Goal: Task Accomplishment & Management: Use online tool/utility

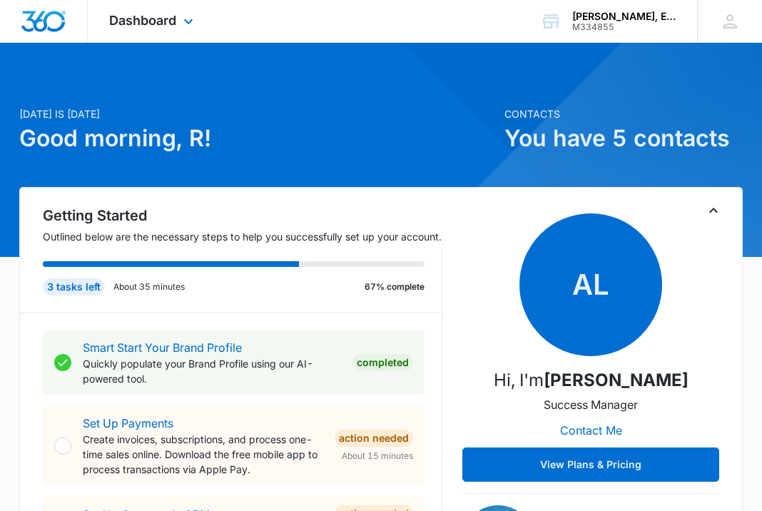
click at [188, 32] on div "Dashboard Apps Reputation Websites Forms CRM Email Social POS Content Ads Intel…" at bounding box center [153, 21] width 131 height 42
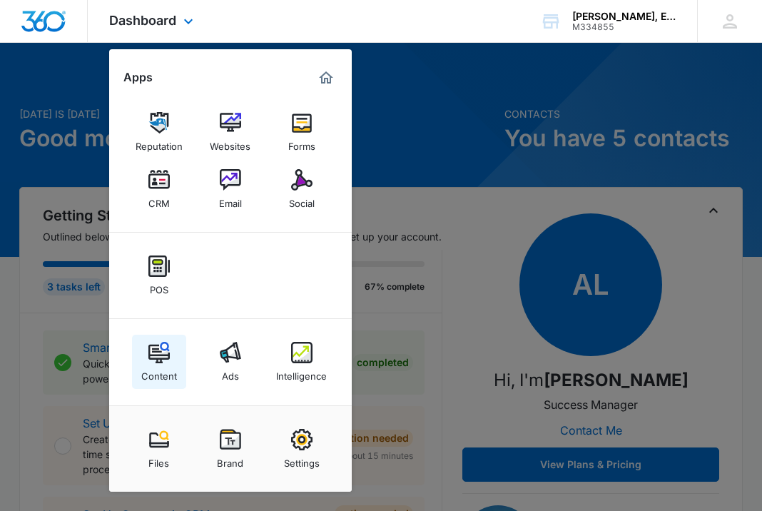
click at [156, 360] on img at bounding box center [158, 352] width 21 height 21
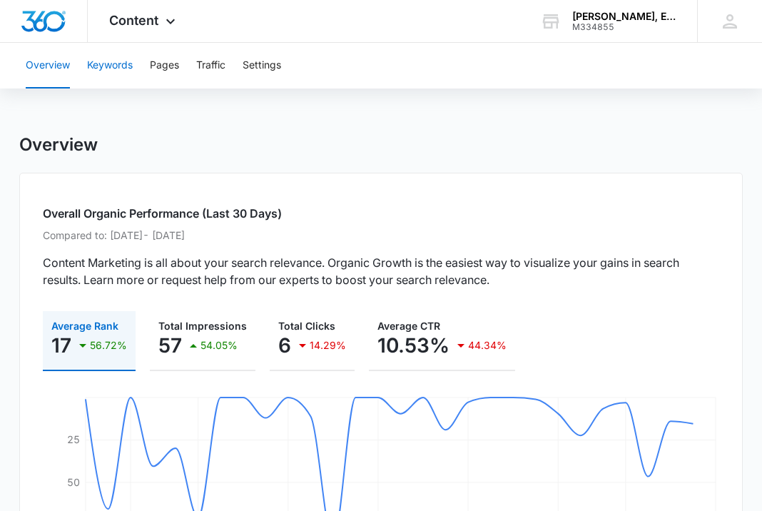
click at [101, 62] on button "Keywords" at bounding box center [110, 66] width 46 height 46
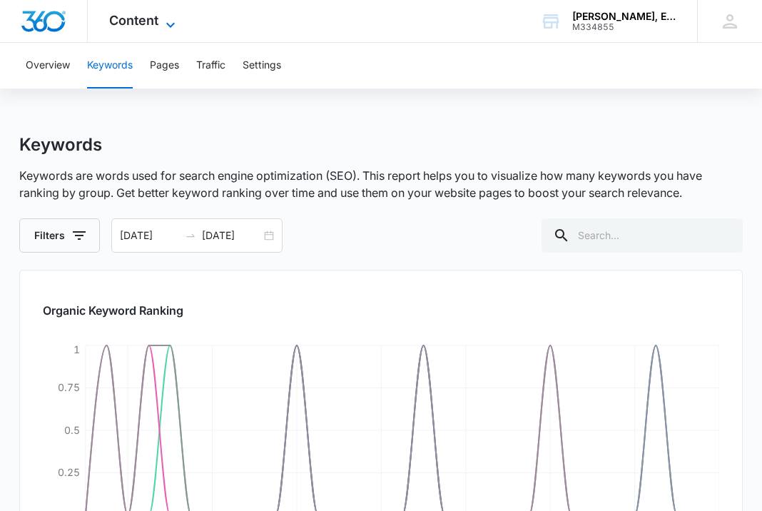
click at [166, 28] on icon at bounding box center [170, 24] width 17 height 17
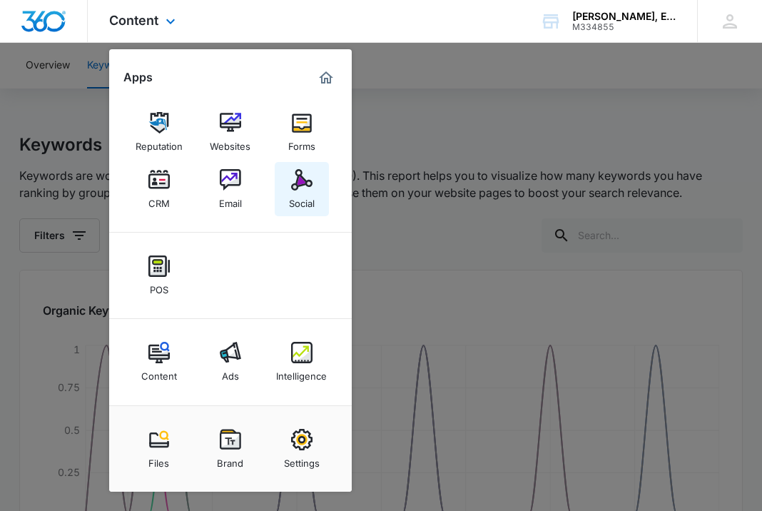
click at [306, 201] on div "Social" at bounding box center [302, 200] width 26 height 19
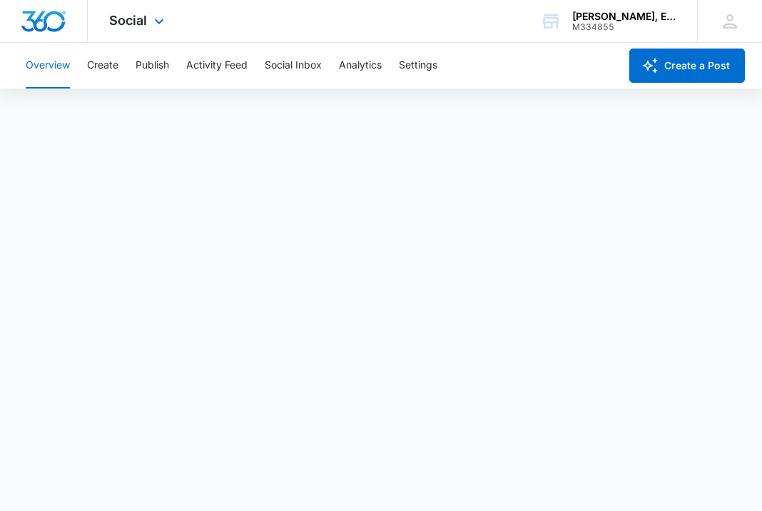
scroll to position [4, 0]
